Goal: Information Seeking & Learning: Learn about a topic

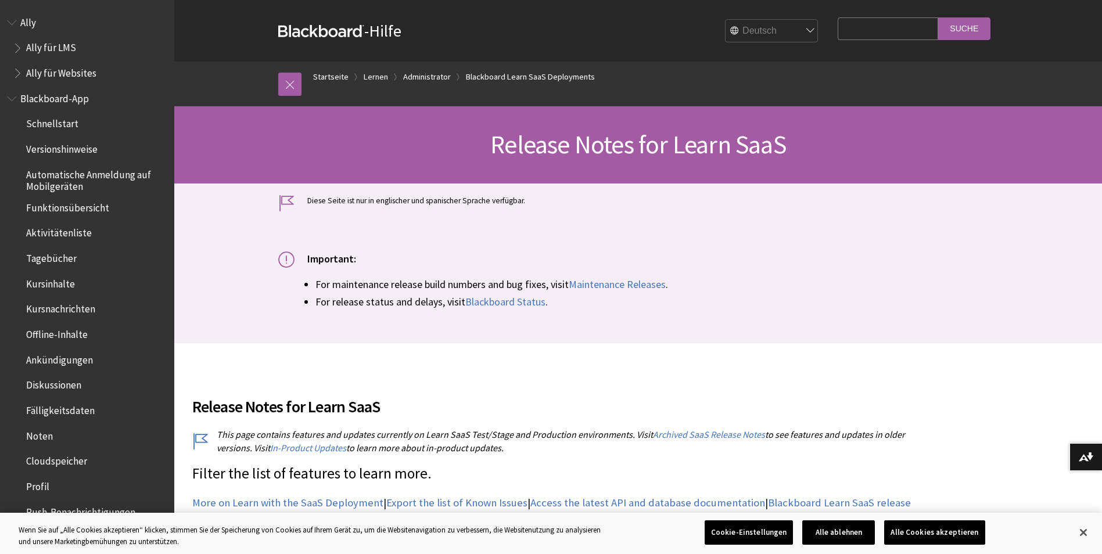
click at [741, 31] on select "English عربية Català Cymraeg Deutsch Español Suomi Français עברית Italiano 日本語 …" at bounding box center [772, 31] width 93 height 23
select select "/Learn/Administrator/SaaS/Release_Notes"
click at [726, 20] on select "English عربية Català Cymraeg Deutsch Español Suomi Français עברית Italiano 日本語 …" at bounding box center [772, 31] width 93 height 23
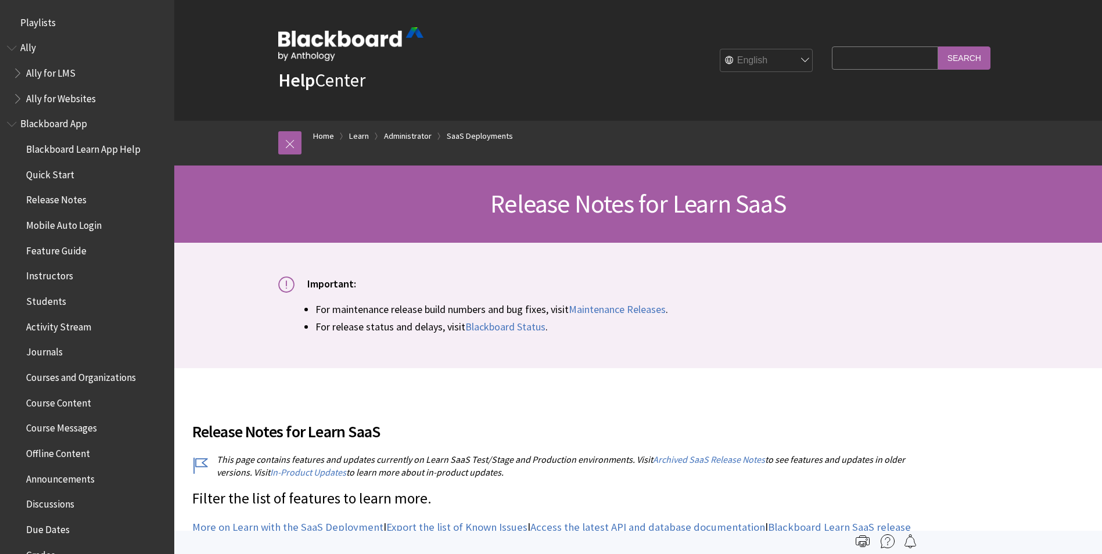
scroll to position [1271, 0]
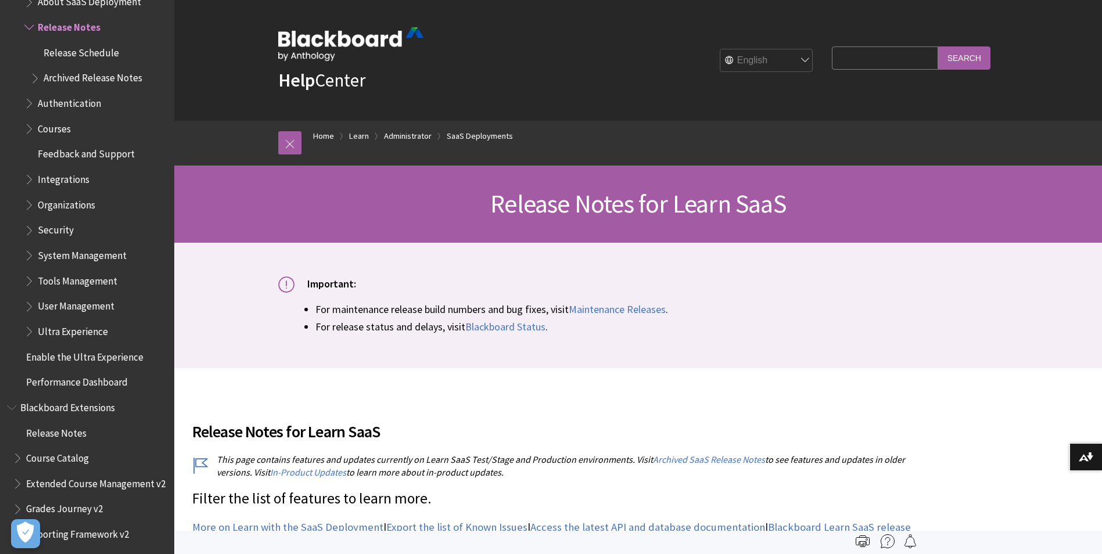
click at [970, 55] on input "Search" at bounding box center [964, 57] width 52 height 23
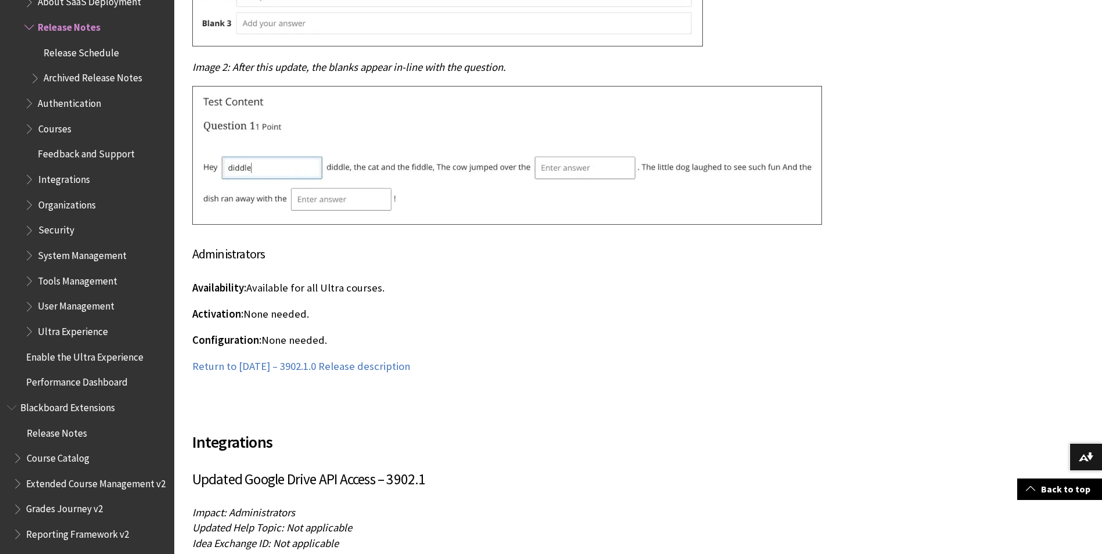
scroll to position [8890, 0]
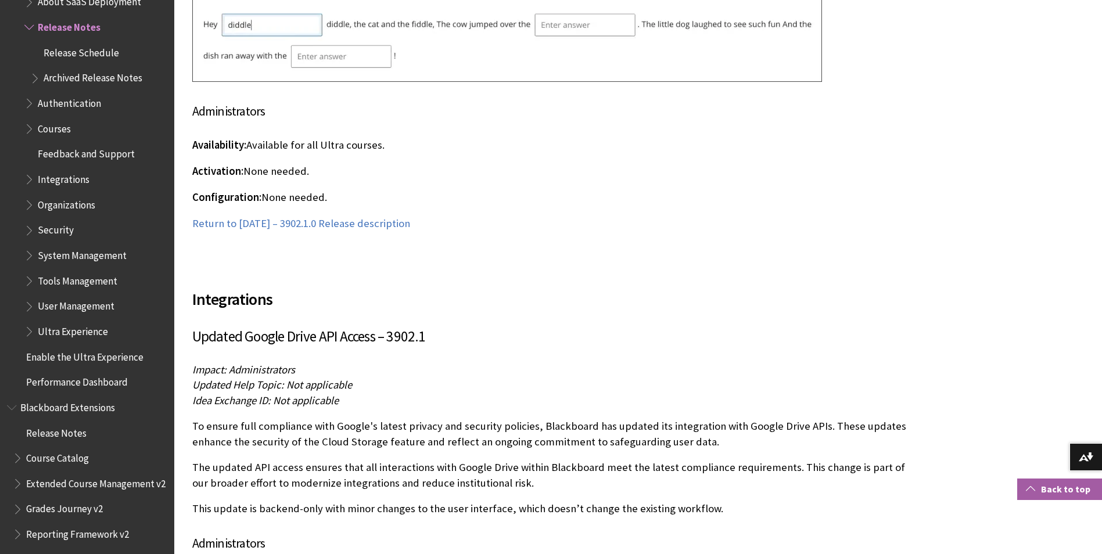
click at [1064, 492] on link "Back to top" at bounding box center [1059, 489] width 85 height 21
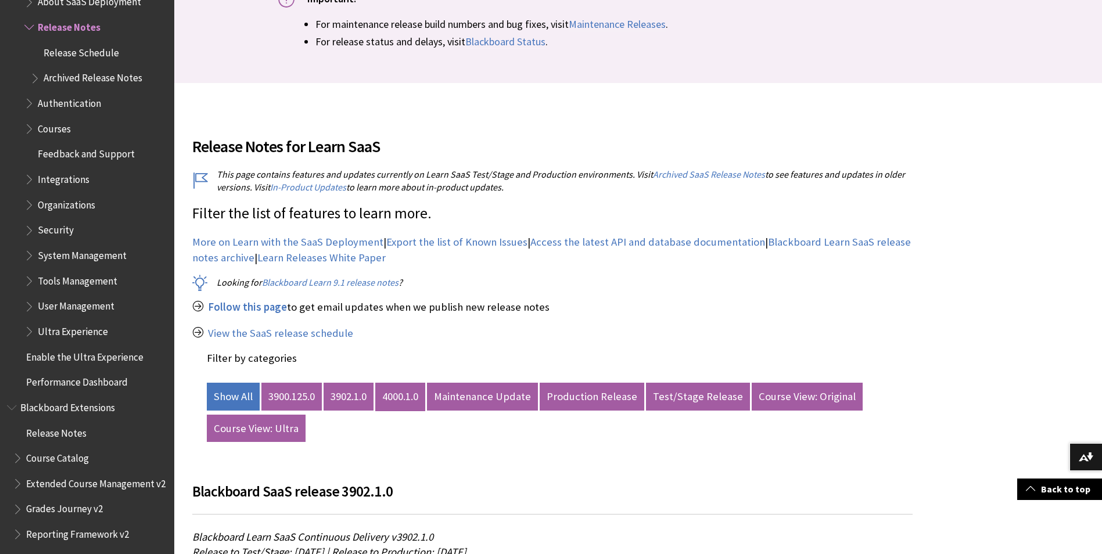
scroll to position [291, 0]
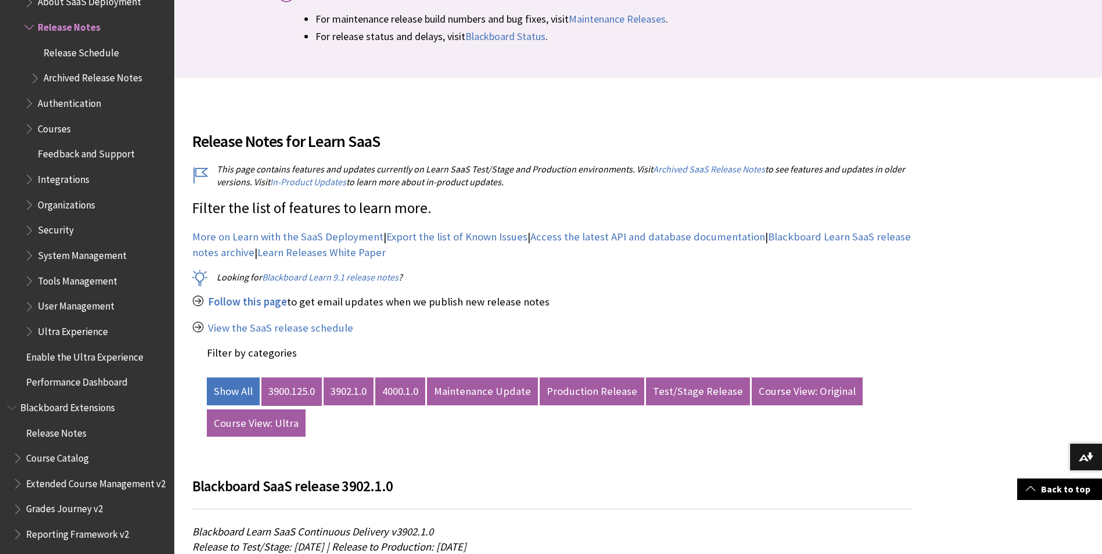
click at [294, 392] on link "3900.125.0" at bounding box center [291, 392] width 60 height 28
click at [297, 392] on link "3900.125.0" at bounding box center [291, 392] width 60 height 28
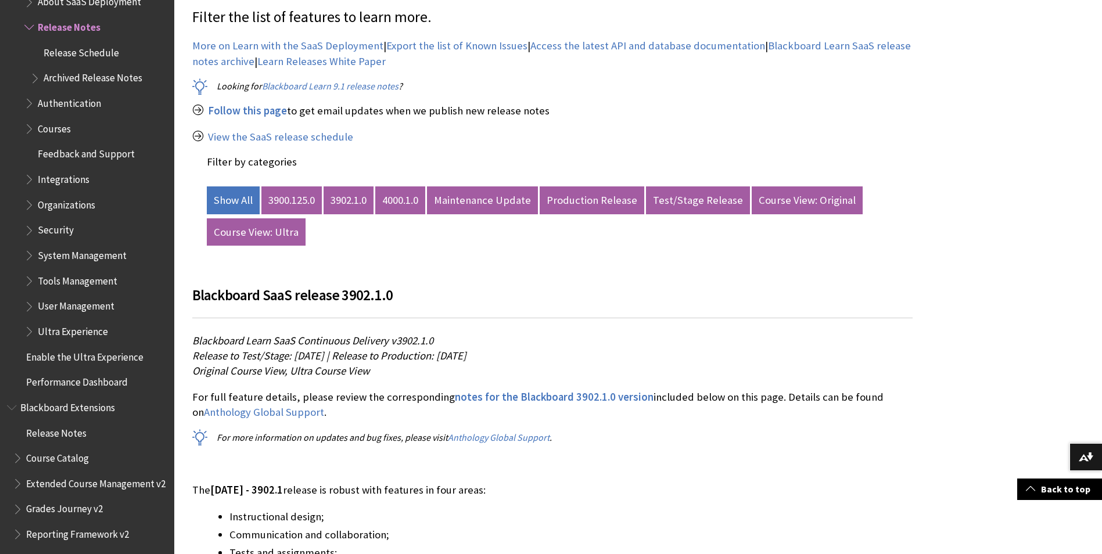
scroll to position [523, 0]
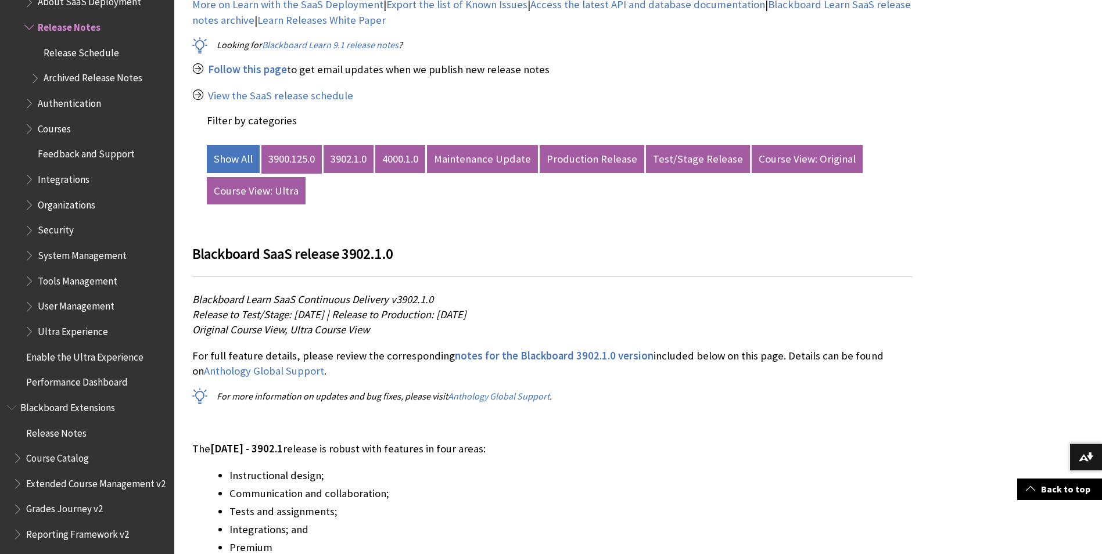
click at [283, 163] on link "3900.125.0" at bounding box center [291, 159] width 60 height 28
click at [346, 159] on link "3902.1.0" at bounding box center [349, 159] width 50 height 28
click at [287, 162] on link "3900.125.0" at bounding box center [291, 159] width 60 height 28
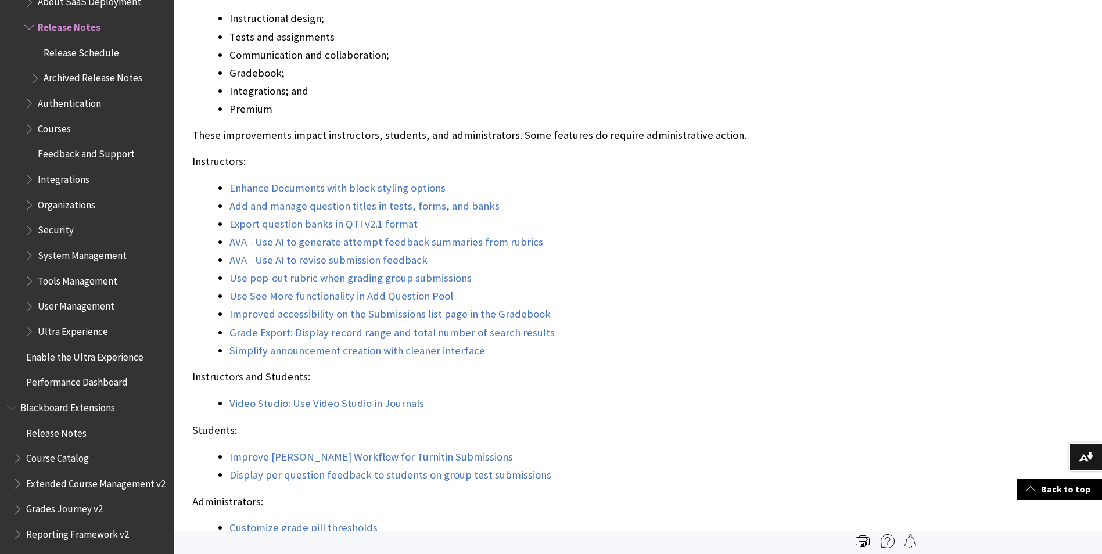
scroll to position [12261, 0]
click at [1065, 493] on link "Back to top" at bounding box center [1059, 489] width 85 height 21
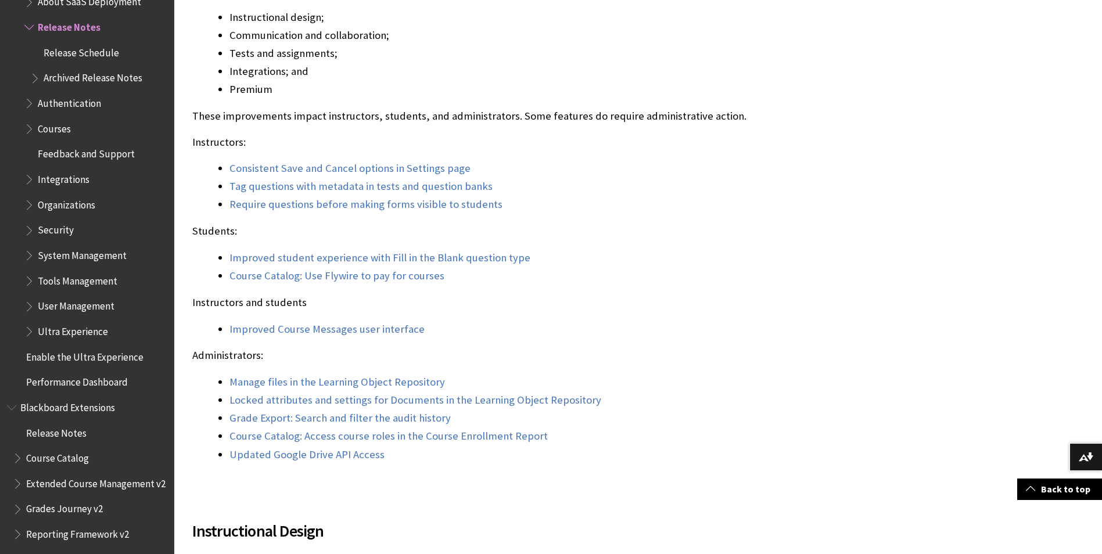
scroll to position [988, 0]
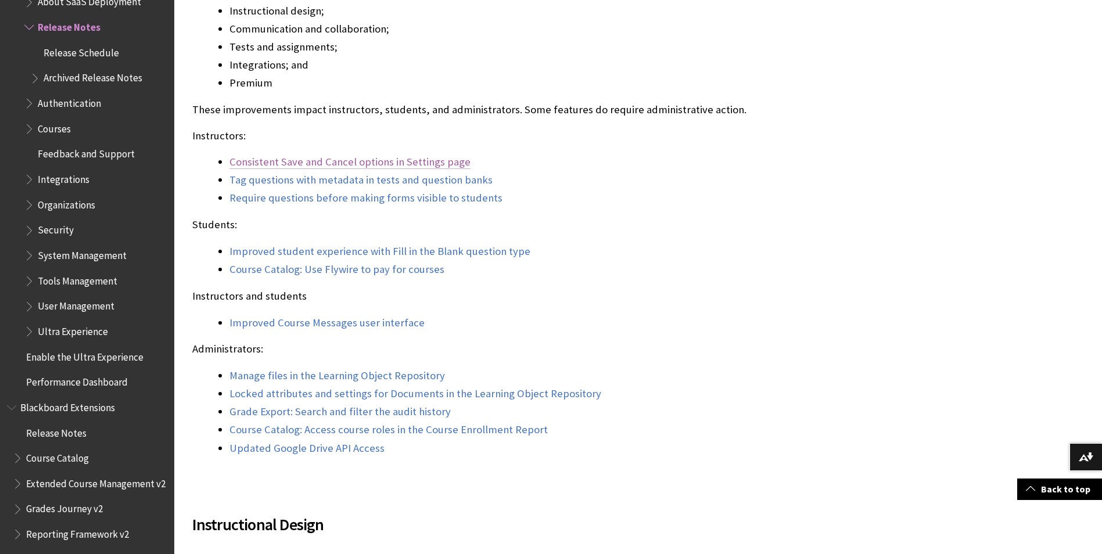
click at [350, 165] on link "Consistent Save and Cancel options in Settings page" at bounding box center [350, 162] width 241 height 14
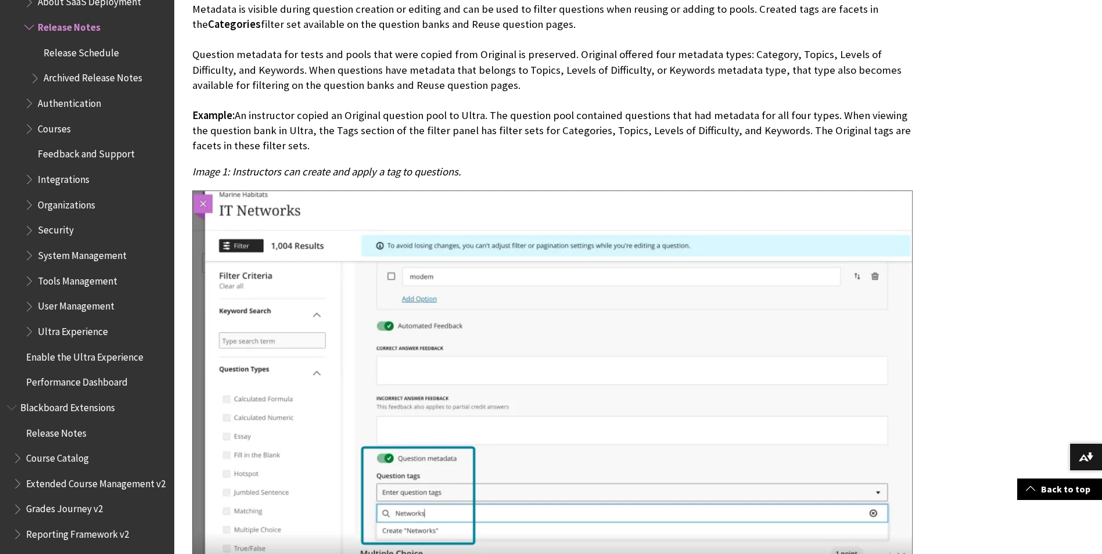
scroll to position [6649, 0]
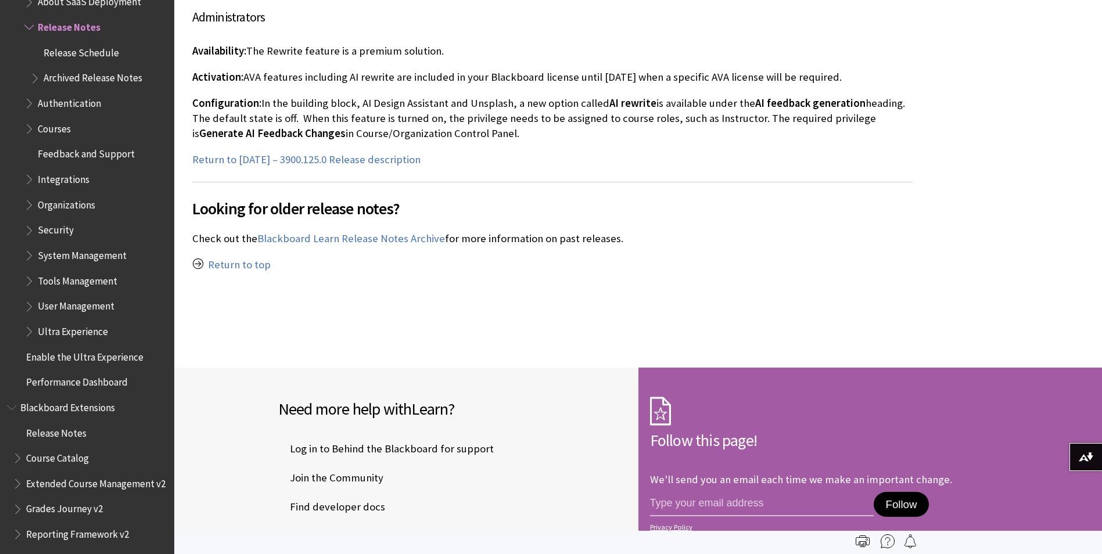
scroll to position [25898, 0]
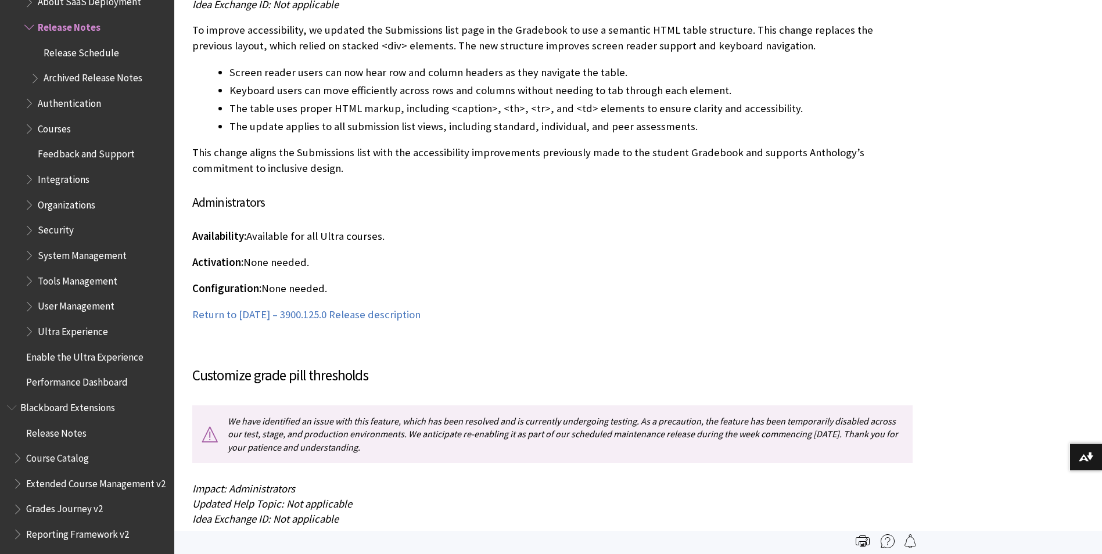
scroll to position [20638, 0]
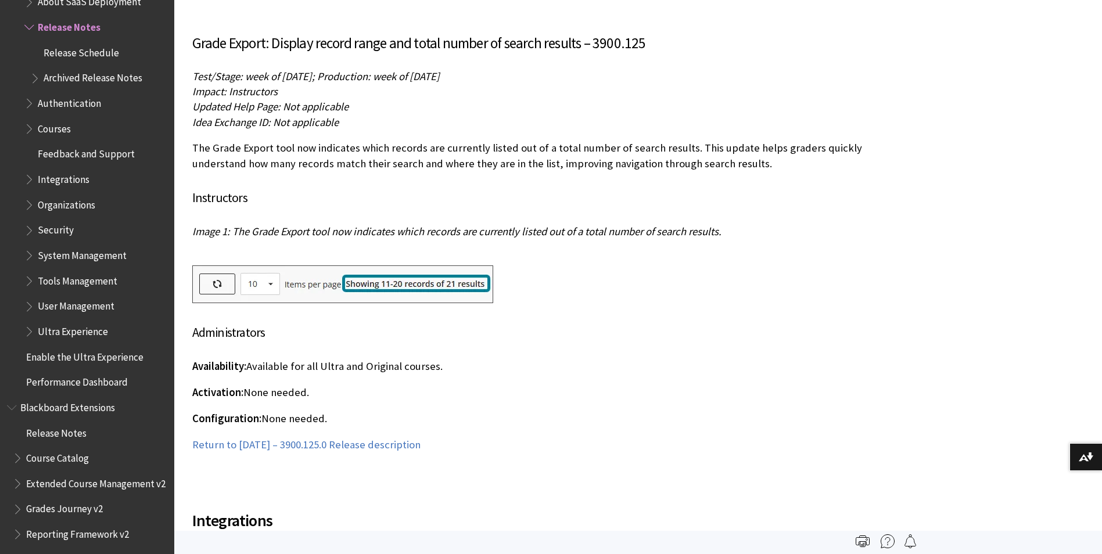
scroll to position [21639, 0]
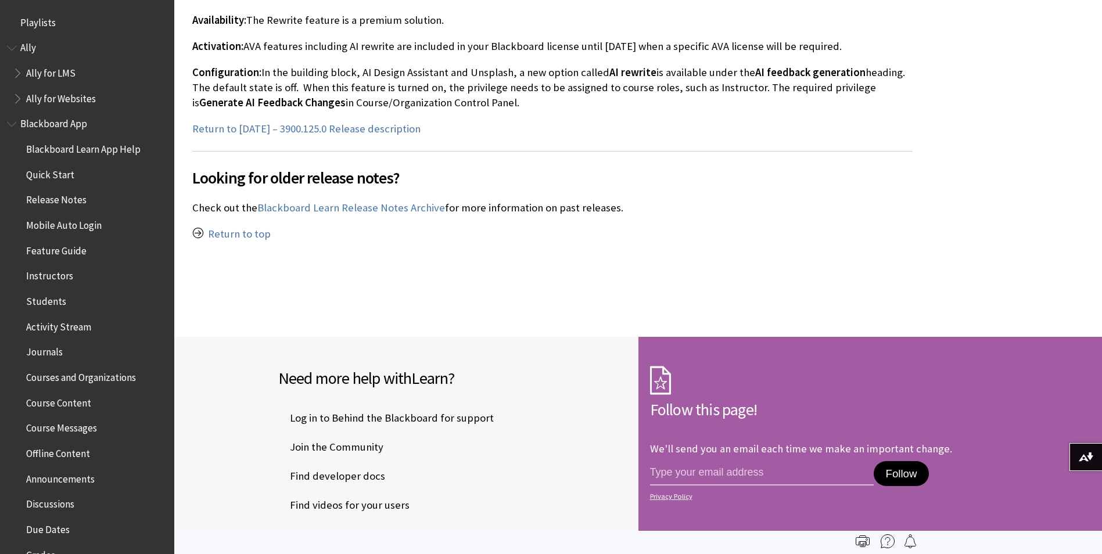
scroll to position [1271, 0]
